Goal: Task Accomplishment & Management: Manage account settings

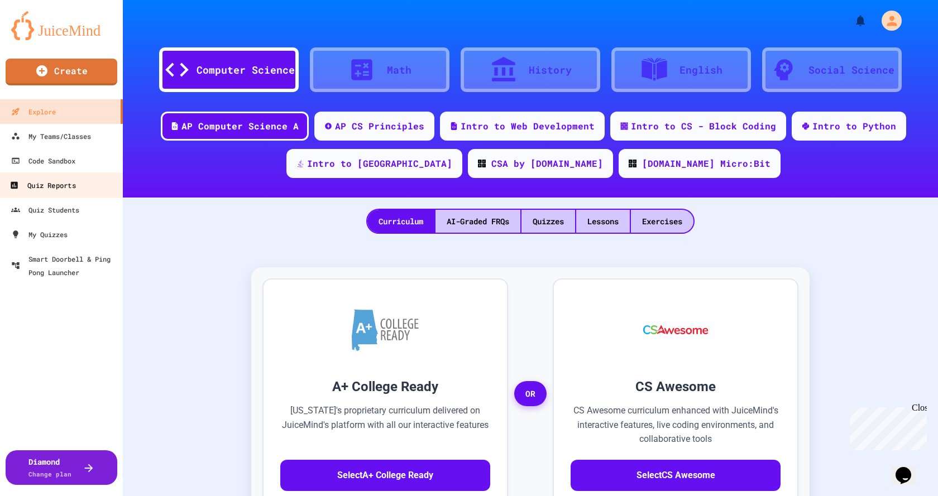
click at [52, 191] on div "Quiz Reports" at bounding box center [42, 186] width 66 height 14
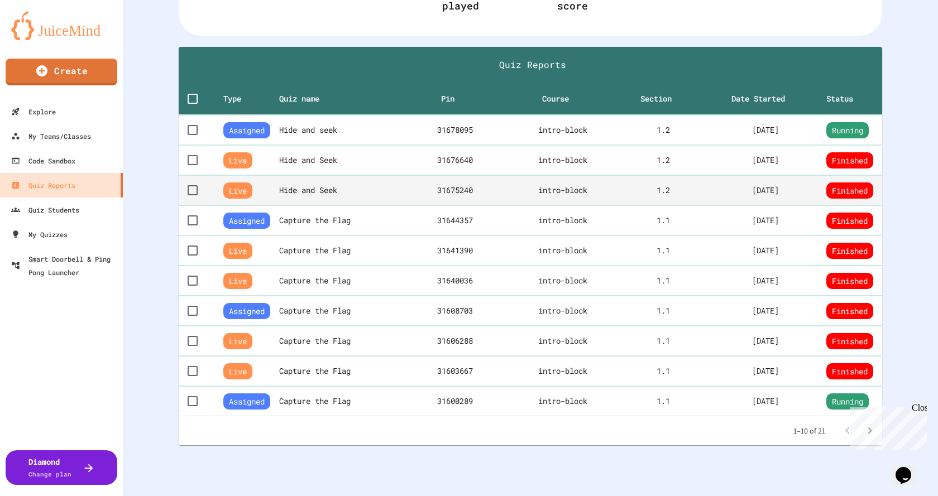
scroll to position [216, 0]
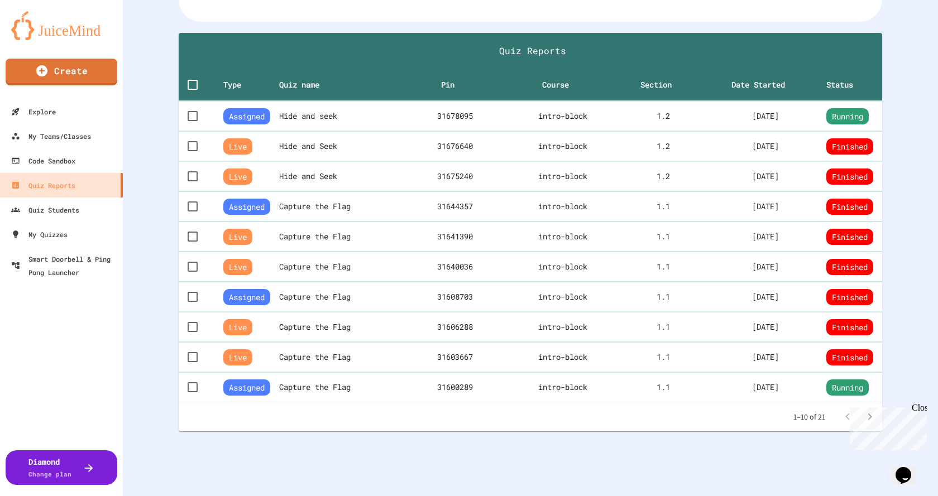
click at [921, 410] on div "Close" at bounding box center [919, 410] width 14 height 14
click at [864, 410] on icon "Go to next page" at bounding box center [869, 416] width 13 height 13
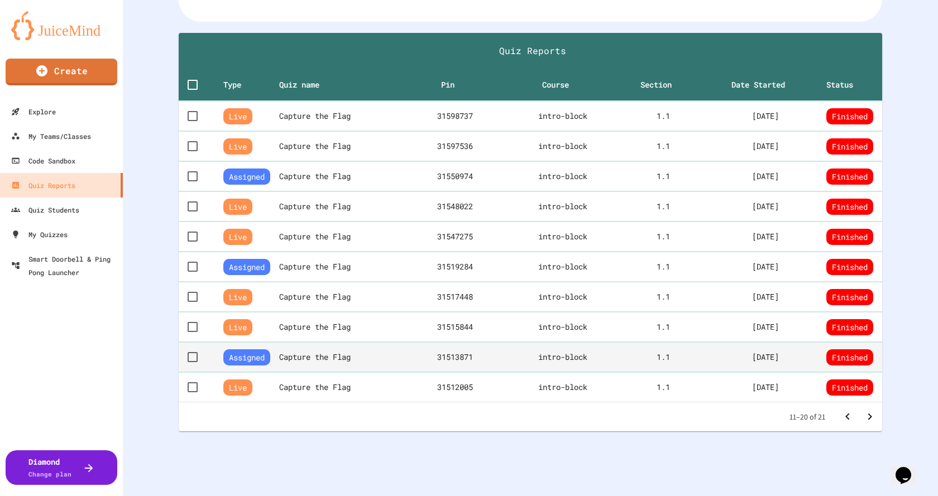
click at [295, 347] on th "Capture the Flag" at bounding box center [343, 357] width 128 height 30
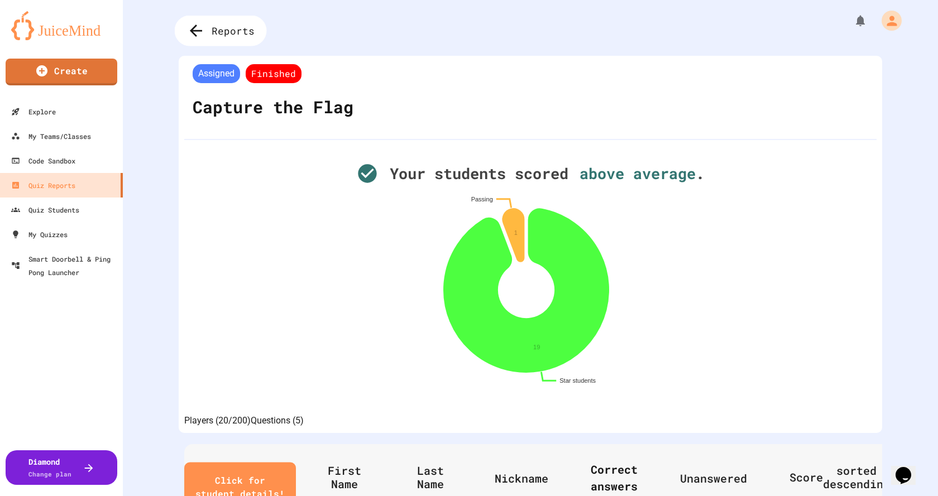
click at [195, 27] on icon at bounding box center [196, 31] width 12 height 12
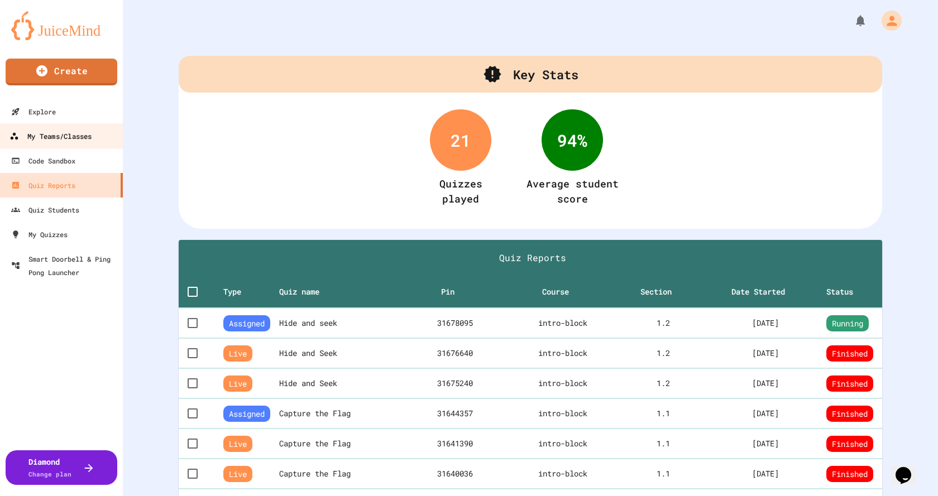
click at [45, 137] on div "My Teams/Classes" at bounding box center [50, 137] width 82 height 14
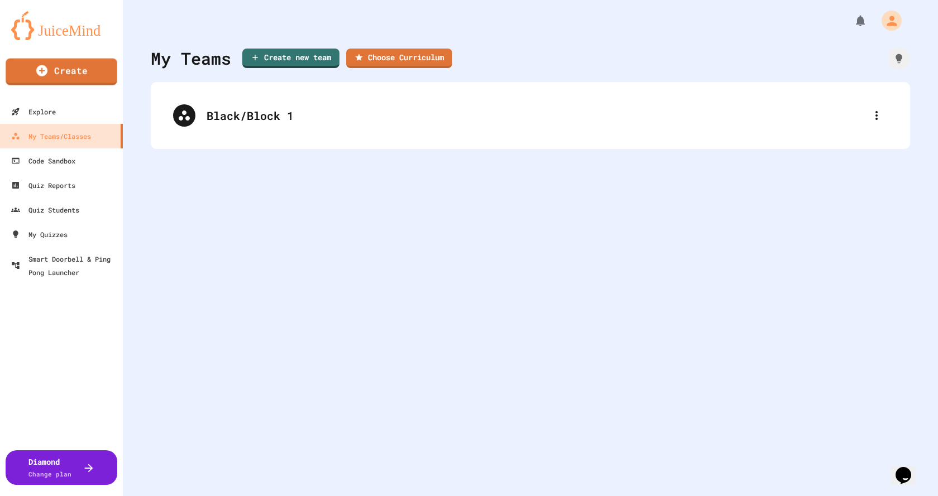
click at [64, 31] on img at bounding box center [61, 25] width 100 height 29
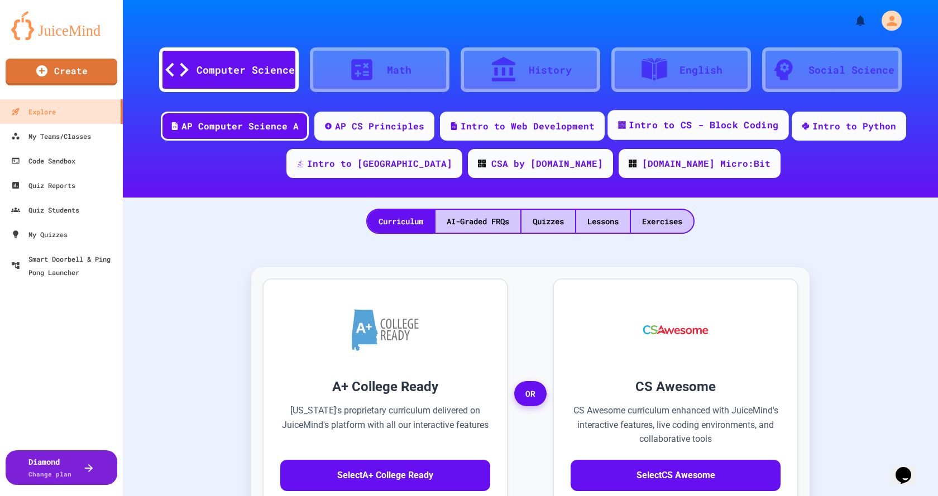
click at [715, 121] on div "Intro to CS - Block Coding" at bounding box center [704, 125] width 150 height 14
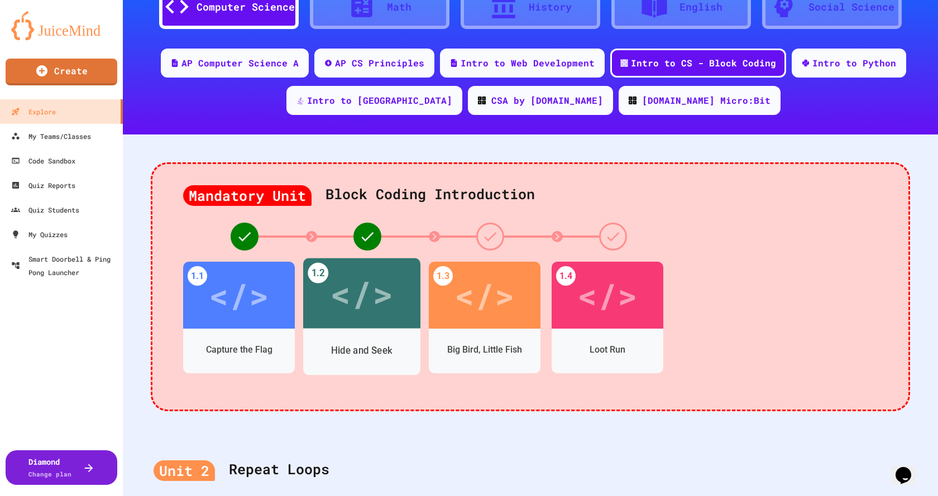
scroll to position [167, 0]
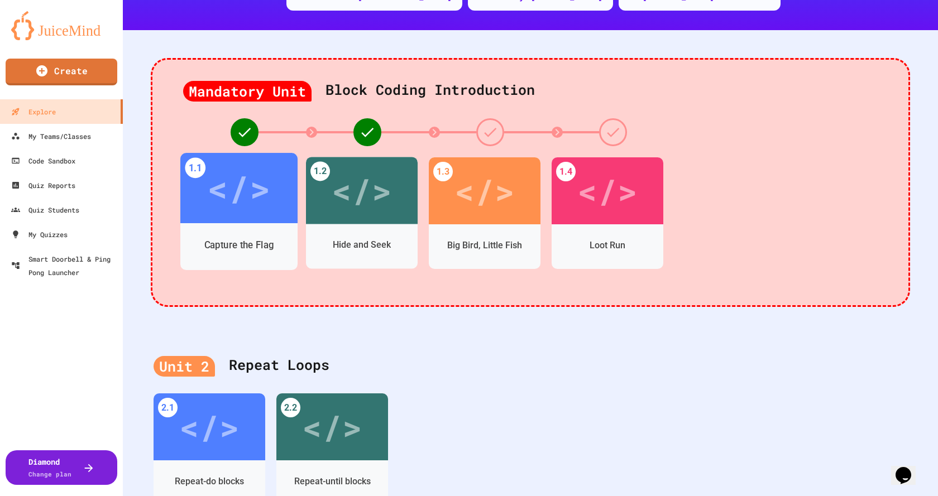
click at [260, 231] on div "Capture the Flag" at bounding box center [238, 245] width 117 height 32
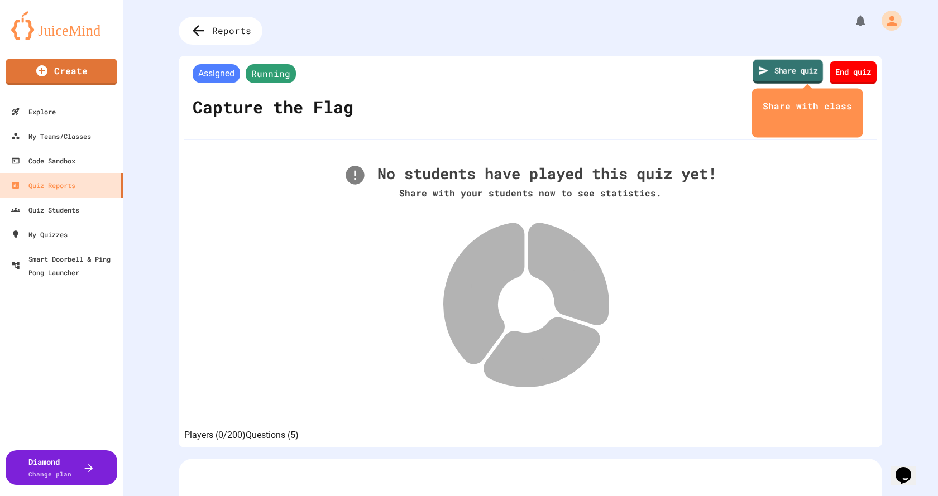
click at [765, 70] on link "Share quiz" at bounding box center [788, 72] width 70 height 24
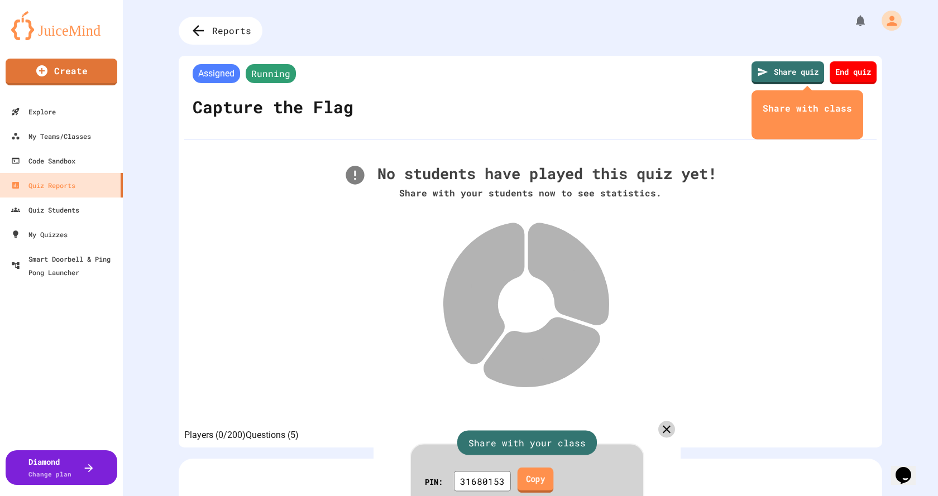
click at [552, 468] on link "Copy" at bounding box center [536, 480] width 36 height 25
click at [665, 422] on icon at bounding box center [667, 430] width 16 height 16
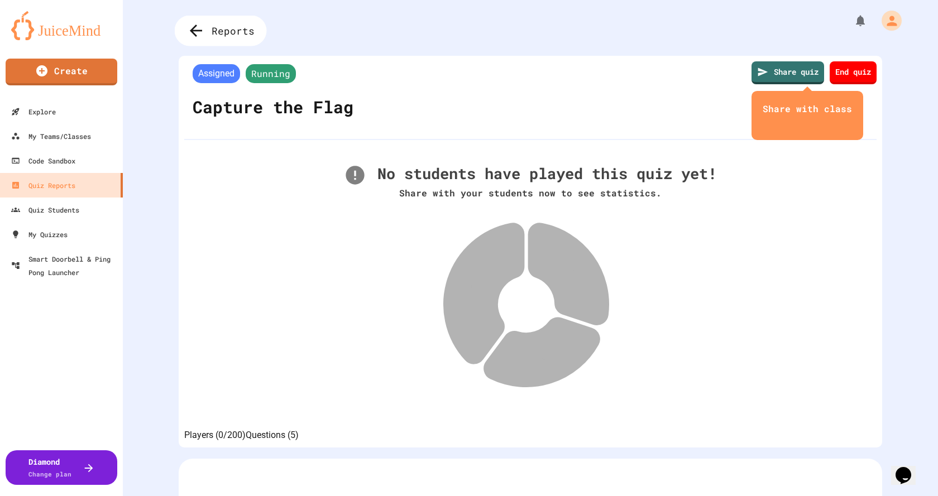
click at [199, 26] on icon at bounding box center [196, 31] width 18 height 18
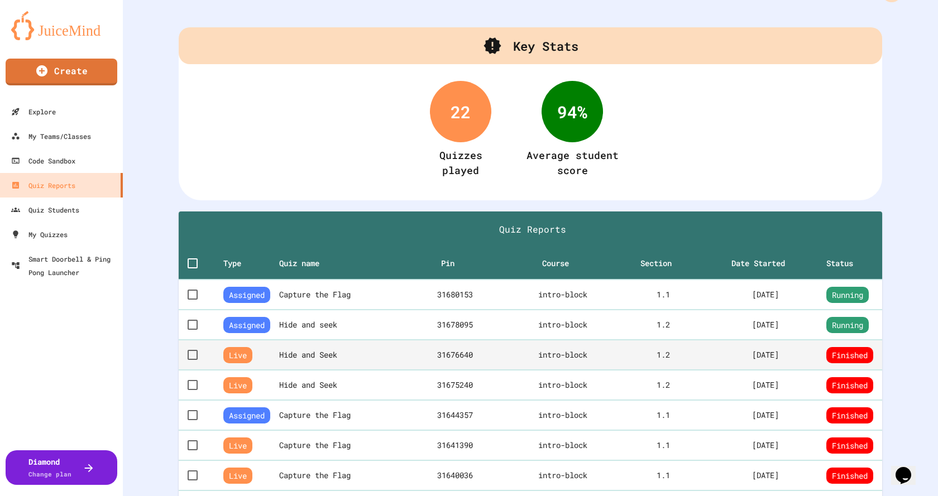
scroll to position [56, 0]
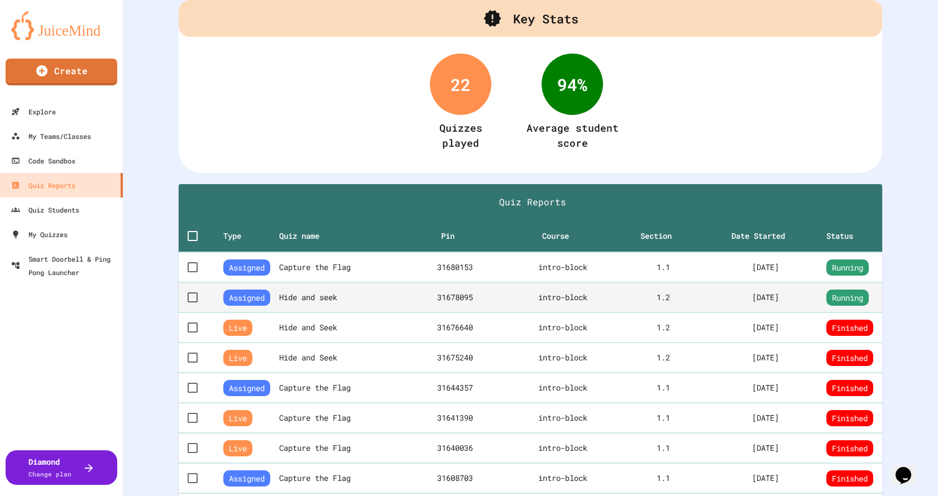
click at [373, 295] on th "Hide and seek" at bounding box center [343, 297] width 128 height 30
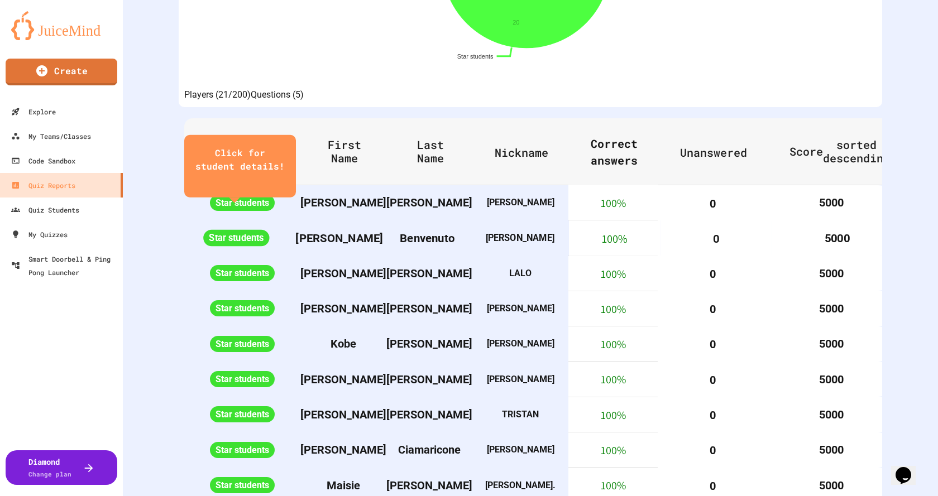
scroll to position [335, 0]
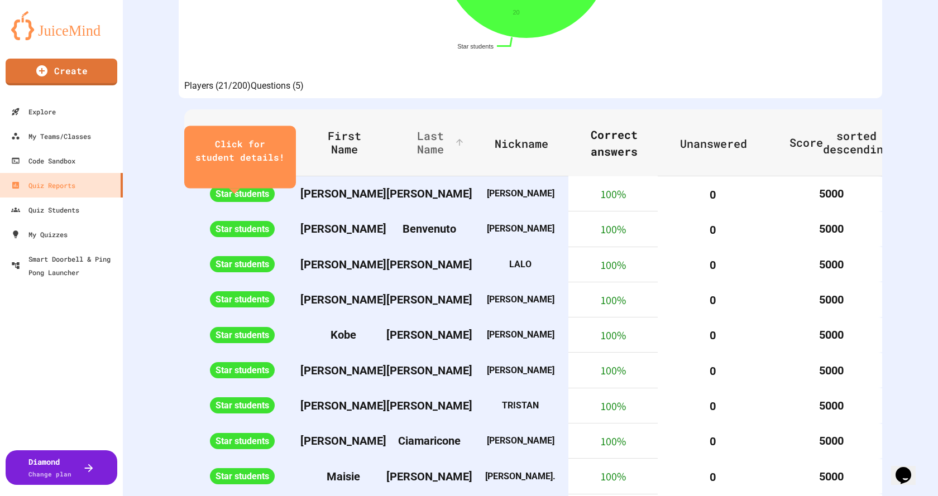
click at [424, 155] on span "Last Name" at bounding box center [438, 142] width 58 height 27
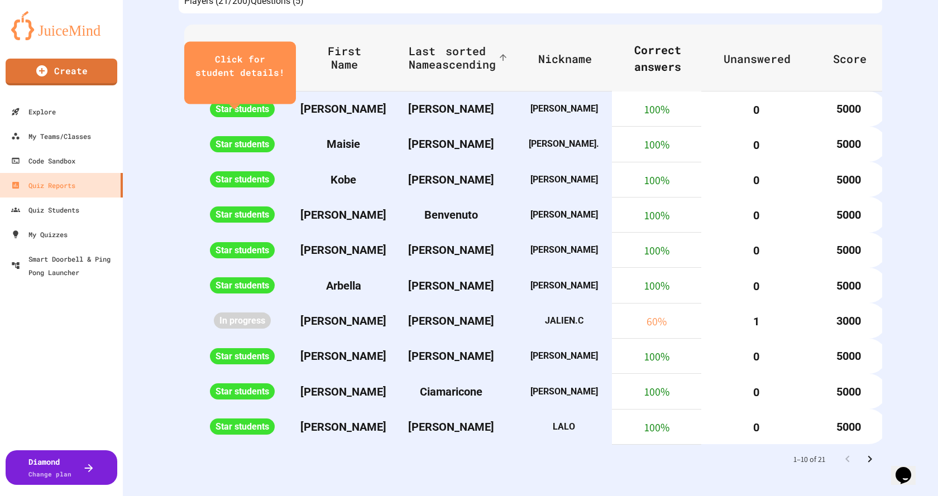
scroll to position [491, 0]
click at [863, 454] on icon "Go to next page" at bounding box center [869, 459] width 13 height 13
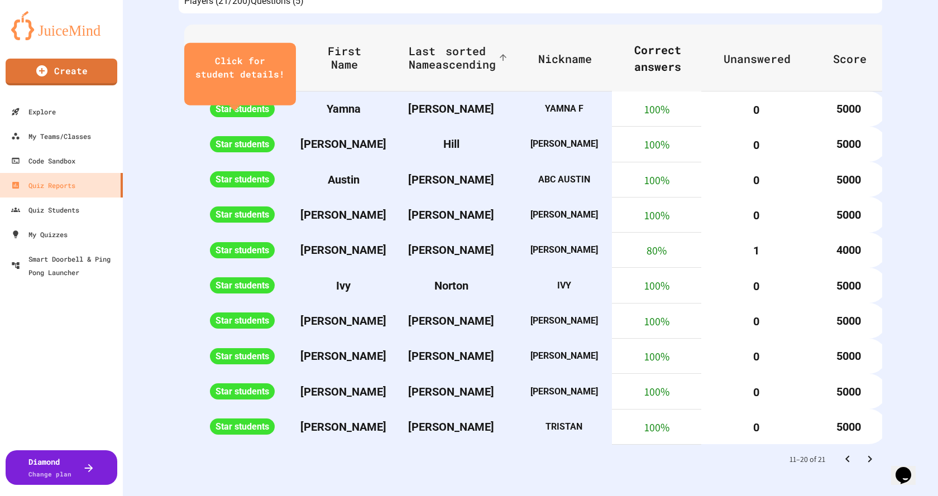
click at [863, 453] on icon "Go to next page" at bounding box center [869, 459] width 13 height 13
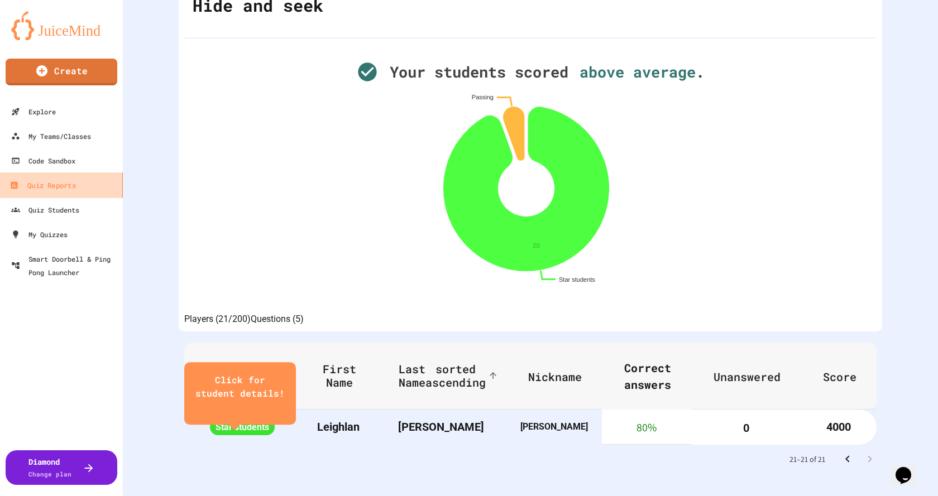
click at [52, 184] on div "Quiz Reports" at bounding box center [42, 186] width 66 height 14
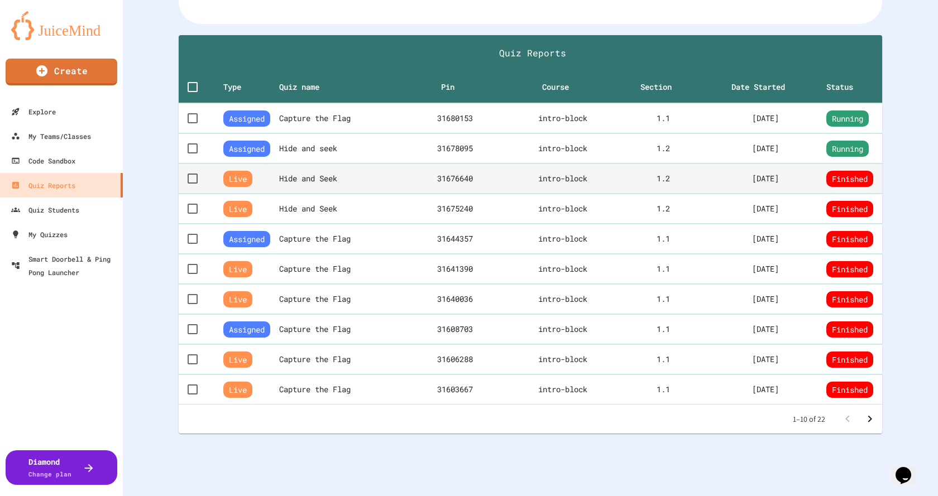
scroll to position [216, 0]
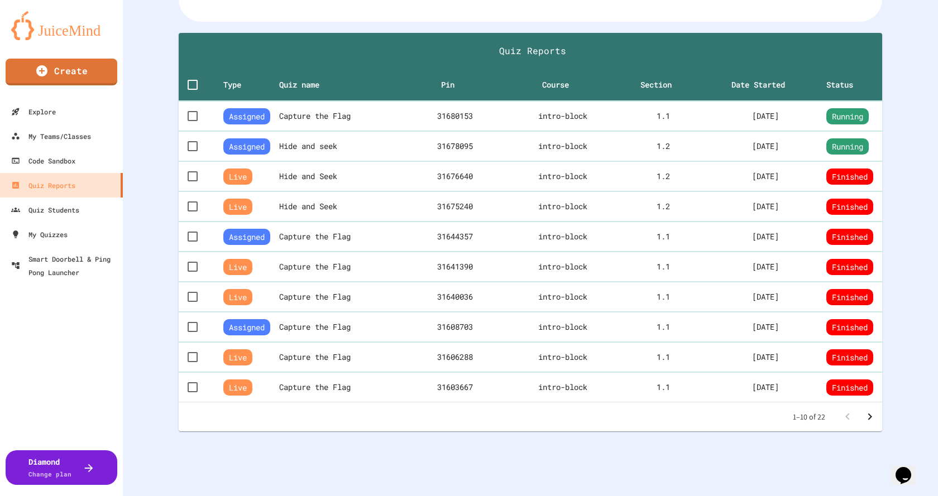
click at [868, 414] on icon "Go to next page" at bounding box center [870, 417] width 4 height 7
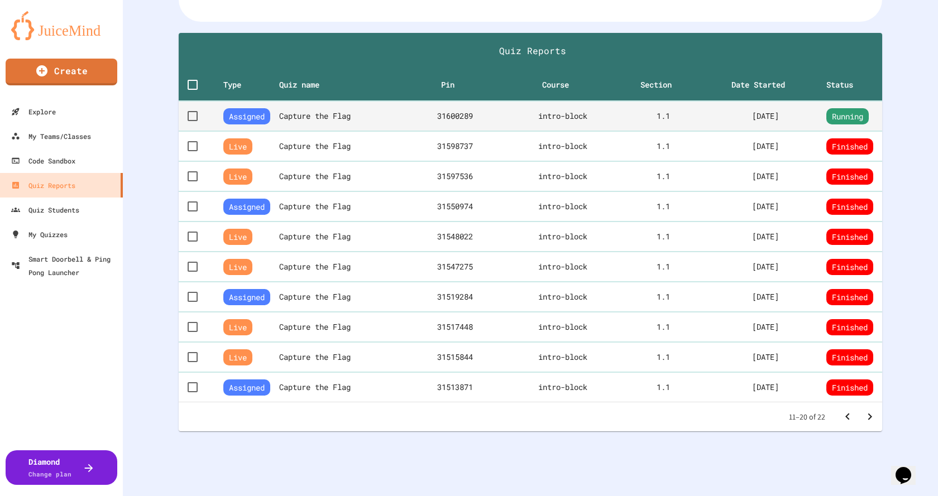
click at [329, 105] on th "Capture the Flag" at bounding box center [343, 116] width 128 height 30
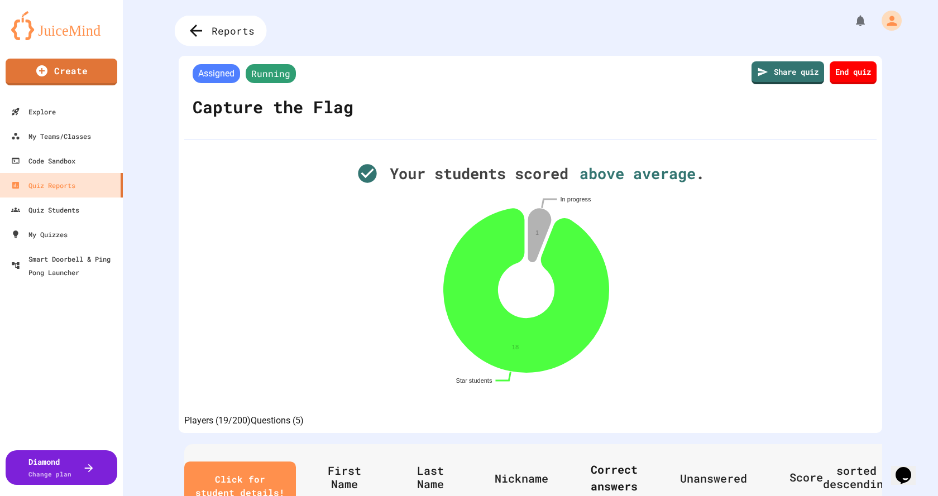
click at [205, 29] on div "Reports" at bounding box center [221, 31] width 92 height 31
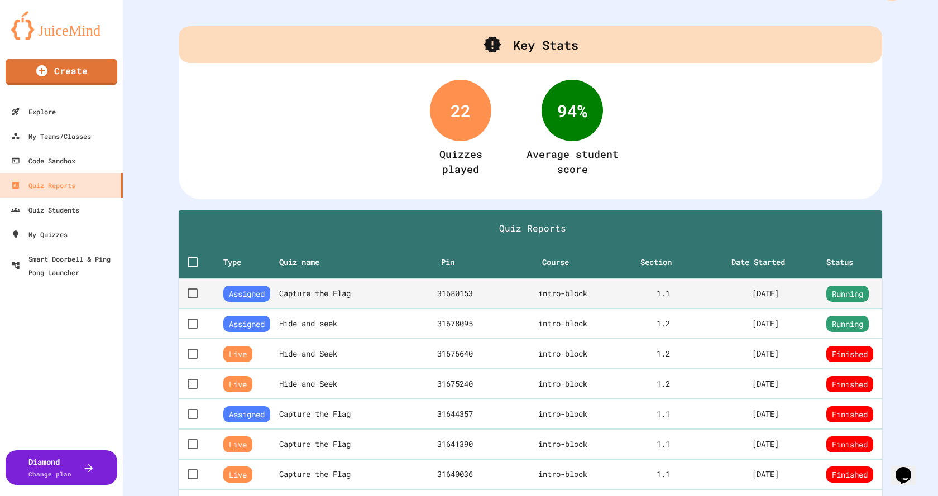
scroll to position [56, 0]
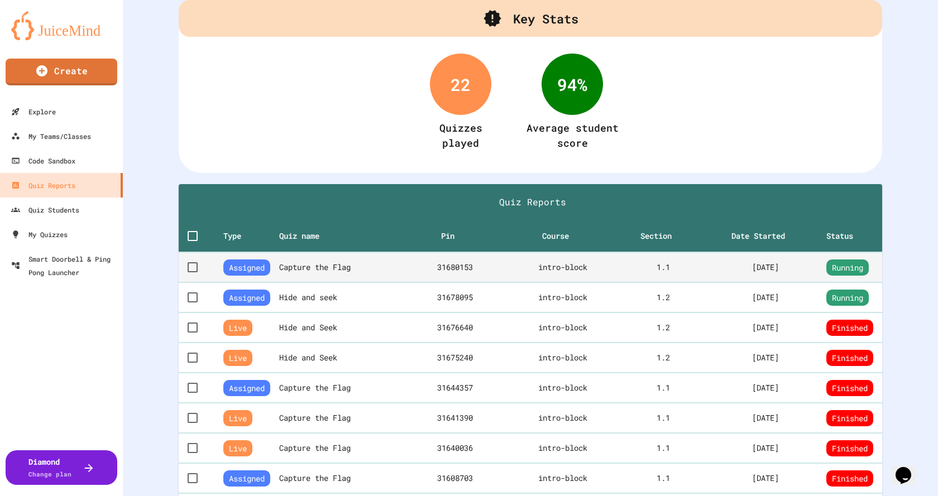
click at [503, 271] on td "intro-block" at bounding box center [563, 267] width 120 height 30
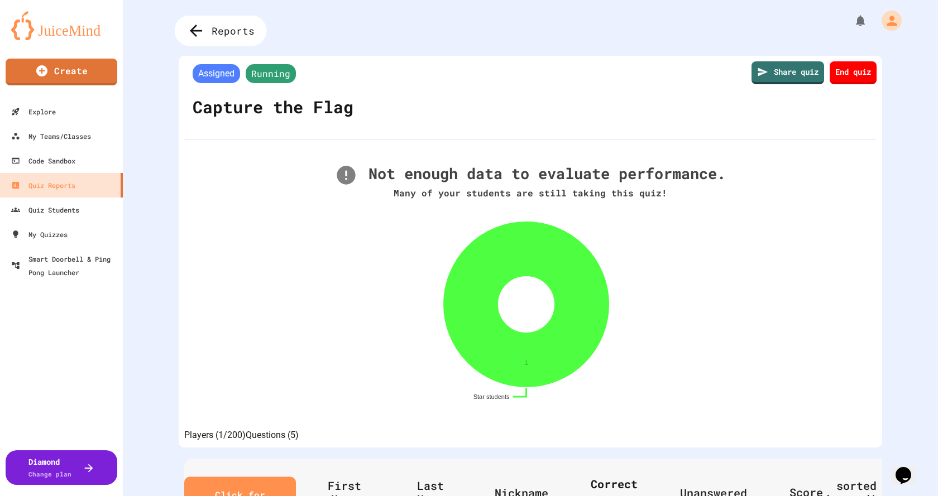
click at [202, 30] on icon at bounding box center [196, 31] width 18 height 18
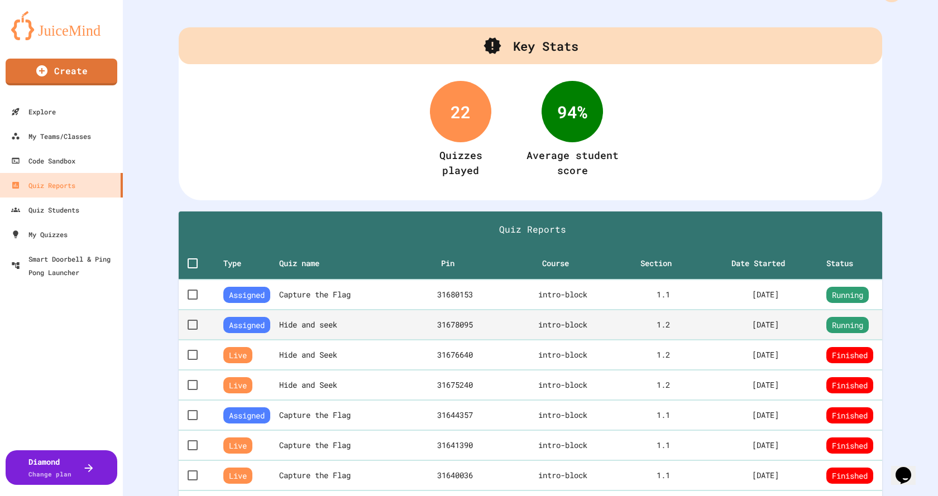
scroll to position [56, 0]
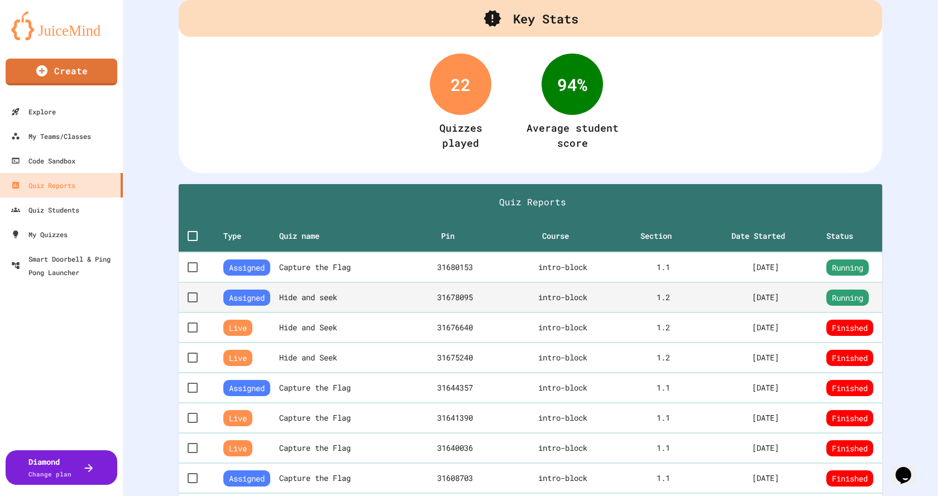
click at [392, 299] on th "Hide and seek" at bounding box center [343, 297] width 128 height 30
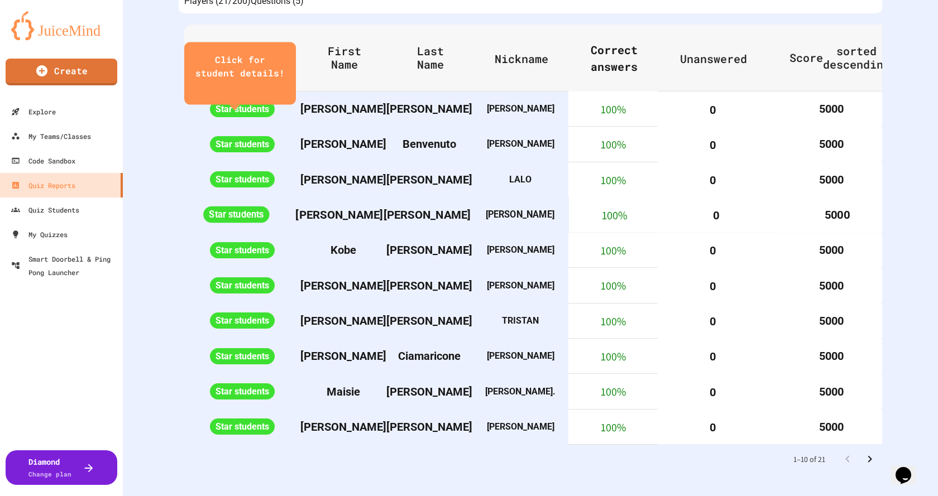
scroll to position [435, 0]
click at [430, 56] on span "Last Name" at bounding box center [438, 57] width 58 height 27
